Goal: Information Seeking & Learning: Learn about a topic

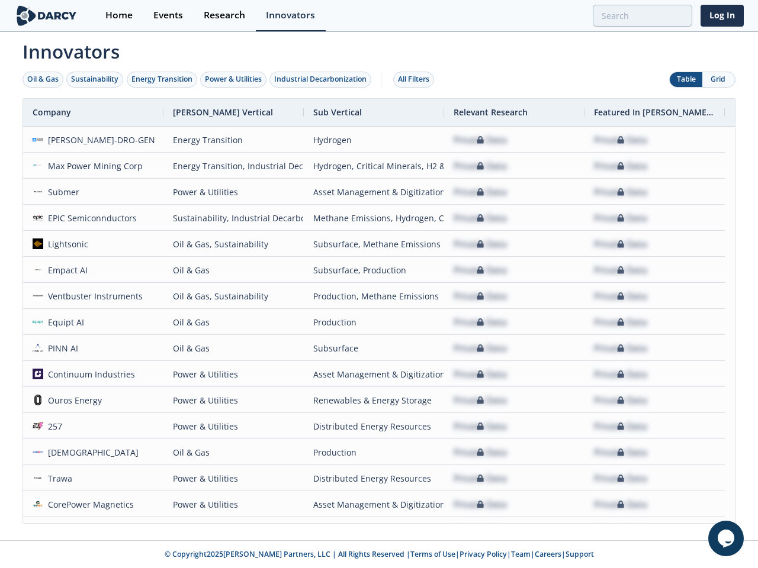
click at [43, 79] on div "Oil & Gas" at bounding box center [42, 79] width 31 height 11
click at [95, 79] on div "Sustainability" at bounding box center [94, 79] width 47 height 11
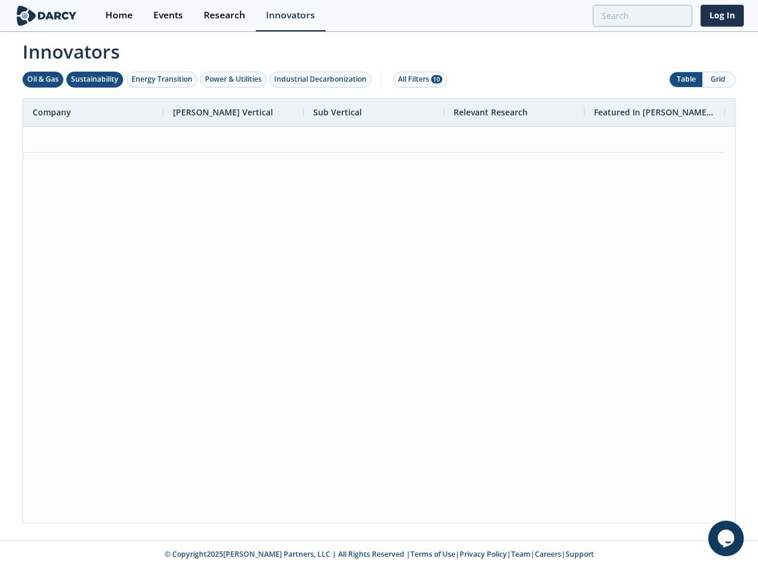
click at [162, 79] on div "Energy Transition" at bounding box center [161, 79] width 61 height 11
click at [234, 79] on div "Power & Utilities" at bounding box center [233, 79] width 57 height 11
click at [323, 79] on div "Industrial Decarbonization" at bounding box center [320, 79] width 92 height 11
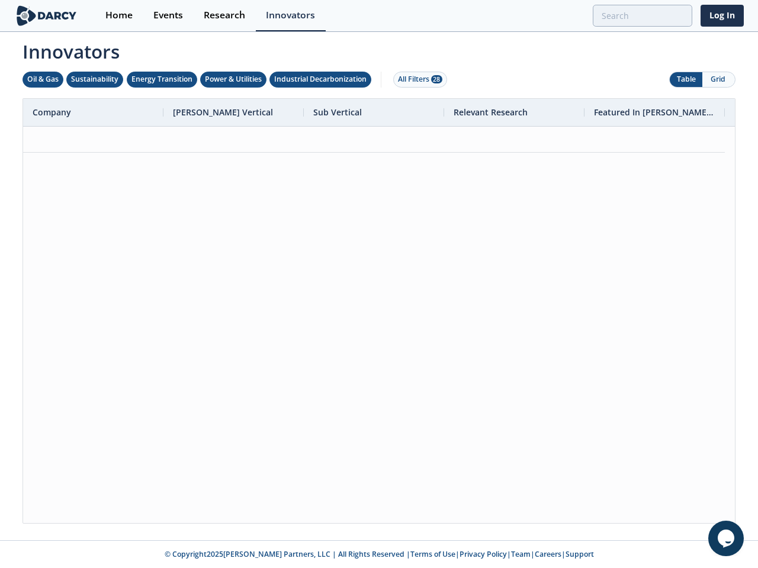
click at [417, 79] on div "All Filters 28" at bounding box center [420, 79] width 44 height 11
